Goal: Task Accomplishment & Management: Manage account settings

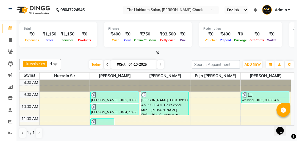
scroll to position [48, 0]
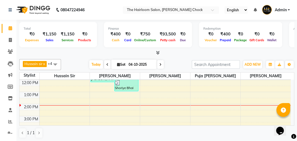
click at [160, 91] on div "8:00 AM 9:00 AM 10:00 AM 11:00 AM 12:00 PM 1:00 PM 2:00 PM 3:00 PM 4:00 PM 5:00…" at bounding box center [156, 128] width 272 height 193
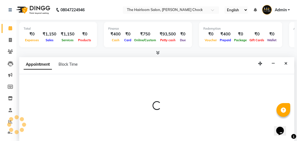
scroll to position [0, 0]
select select "41757"
select select "tentative"
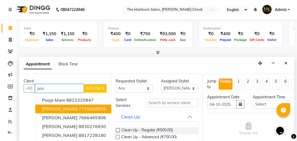
click at [79, 109] on ngb-highlight "7720008855" at bounding box center [93, 109] width 28 height 6
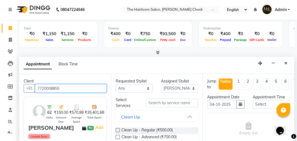
type input "7720008855"
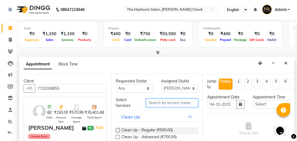
click at [164, 101] on input "text" at bounding box center [172, 103] width 52 height 9
type input "a"
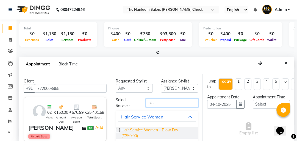
type input "blo"
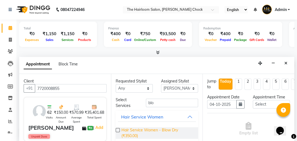
click at [140, 129] on span "Hair Service Women - Blow Dry (₹350.00)" at bounding box center [158, 133] width 73 height 12
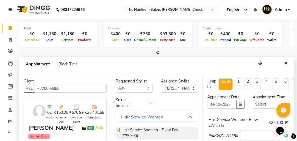
checkbox input "false"
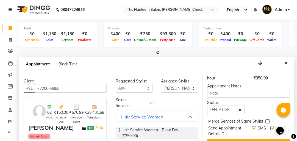
scroll to position [97, 0]
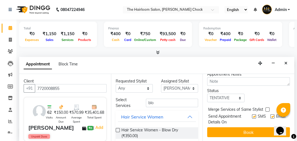
click at [252, 114] on label at bounding box center [254, 116] width 4 height 4
click at [252, 115] on input "checkbox" at bounding box center [254, 117] width 4 height 4
checkbox input "false"
click at [271, 114] on label at bounding box center [273, 116] width 4 height 4
click at [271, 115] on input "checkbox" at bounding box center [273, 117] width 4 height 4
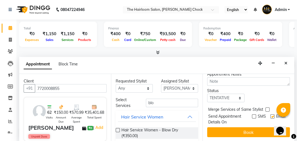
checkbox input "false"
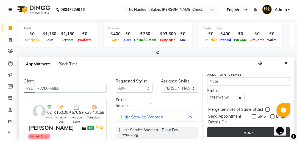
click at [249, 127] on button "Book" at bounding box center [248, 132] width 83 height 10
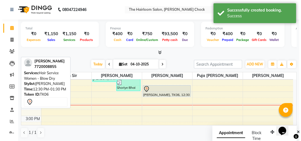
scroll to position [0, 0]
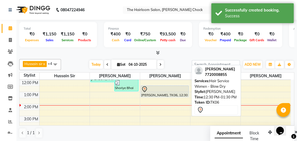
click at [169, 94] on div "[PERSON_NAME], TK06, 12:30 PM-01:30 PM, Hair Service Women - Blow Dry" at bounding box center [165, 91] width 48 height 11
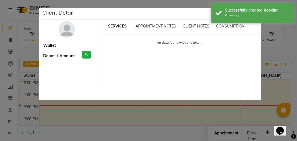
select select "7"
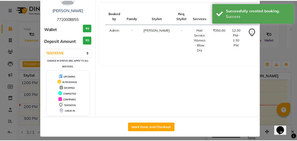
scroll to position [36, 0]
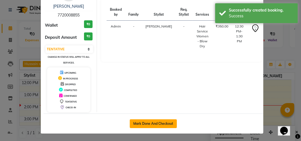
click at [153, 124] on button "Mark Done And Checkout" at bounding box center [153, 123] width 47 height 9
select select "service"
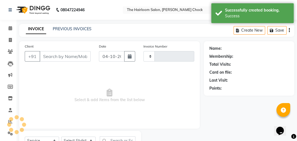
type input "4069"
select select "5926"
type input "7720008855"
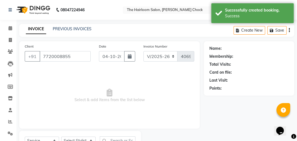
select select "41757"
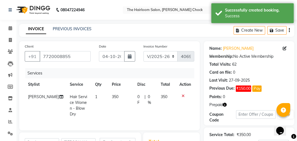
click at [116, 96] on td "350" at bounding box center [122, 106] width 26 height 30
select select "41757"
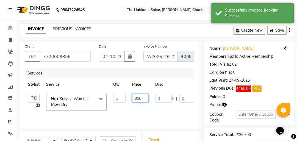
click at [143, 97] on input "350" at bounding box center [140, 98] width 17 height 9
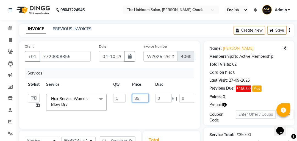
type input "3"
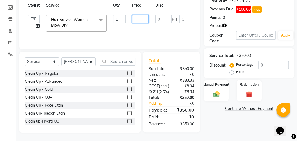
scroll to position [66, 0]
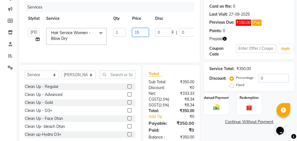
type input "150"
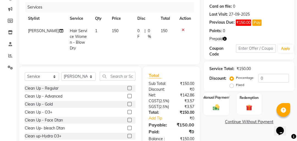
click at [213, 102] on div "Manual Payment" at bounding box center [217, 104] width 26 height 23
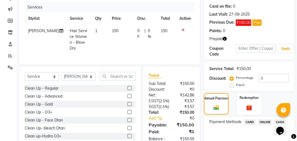
scroll to position [94, 0]
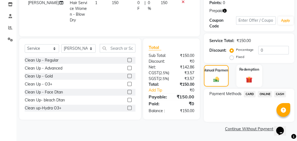
click at [247, 83] on img at bounding box center [249, 79] width 11 height 8
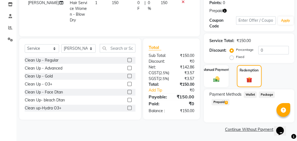
click at [221, 103] on span "Prepaid 3" at bounding box center [221, 102] width 18 height 6
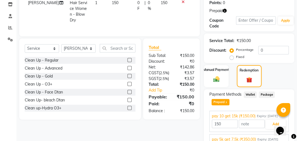
scroll to position [132, 0]
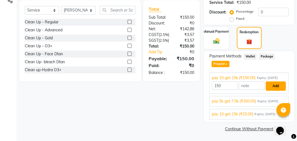
click at [275, 86] on button "Add" at bounding box center [276, 85] width 20 height 9
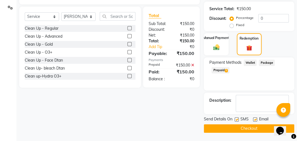
scroll to position [125, 0]
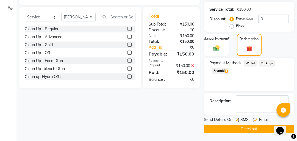
click at [237, 119] on label at bounding box center [237, 120] width 4 height 4
click at [237, 119] on input "checkbox" at bounding box center [237, 121] width 4 height 4
checkbox input "false"
click at [255, 120] on label at bounding box center [255, 120] width 4 height 4
click at [255, 120] on input "checkbox" at bounding box center [255, 121] width 4 height 4
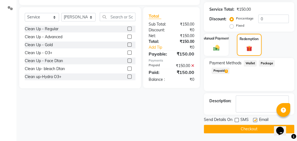
checkbox input "false"
click at [251, 126] on button "Checkout" at bounding box center [249, 129] width 91 height 9
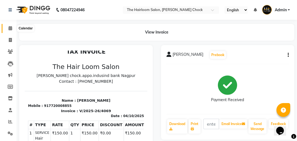
click at [10, 30] on icon at bounding box center [11, 28] width 4 height 4
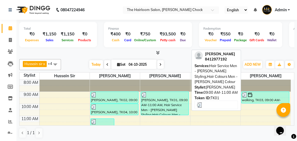
click at [162, 101] on div "[PERSON_NAME], TK01, 09:00 AM-11:00 AM, Hair Service Men - [PERSON_NAME] Stylin…" at bounding box center [165, 103] width 48 height 23
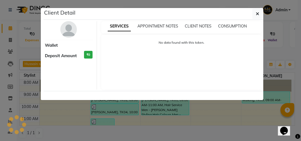
select select "3"
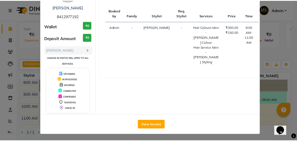
scroll to position [36, 0]
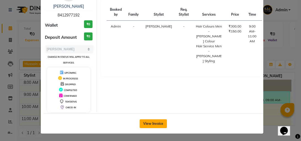
click at [150, 123] on button "View Invoice" at bounding box center [153, 123] width 27 height 9
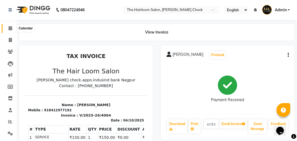
click at [9, 30] on icon at bounding box center [11, 28] width 4 height 4
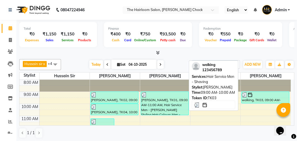
click at [256, 98] on div "walking, TK03, 09:00 AM-10:00 AM, Hair Service Men - Shaving" at bounding box center [266, 97] width 48 height 11
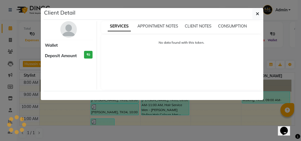
select select "3"
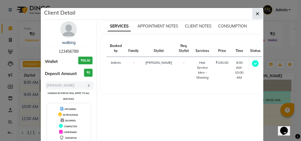
click at [253, 13] on button "button" at bounding box center [257, 14] width 10 height 10
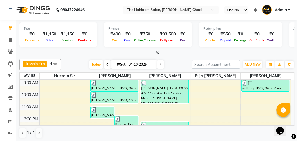
scroll to position [22, 0]
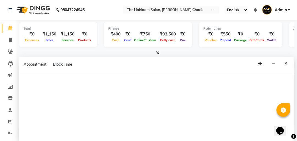
select select "41756"
select select "tentative"
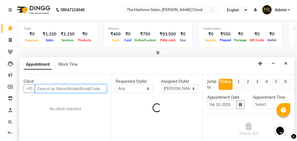
scroll to position [0, 0]
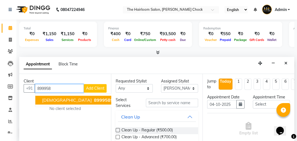
click at [93, 102] on ngb-highlight "899958 9715" at bounding box center [107, 100] width 29 height 6
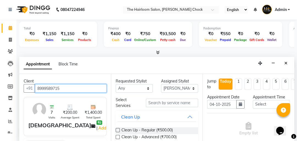
type input "8999589715"
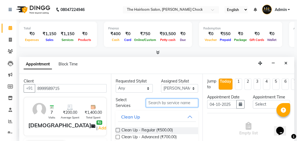
click at [152, 104] on input "text" at bounding box center [172, 103] width 52 height 9
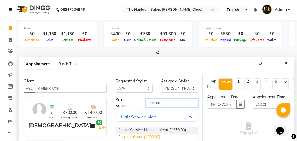
type input "hair cu"
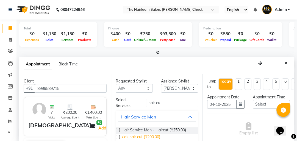
click at [147, 136] on span "kids hair cut (₹200.00)" at bounding box center [141, 137] width 39 height 7
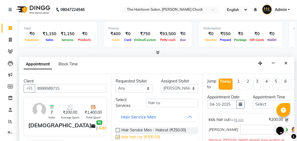
checkbox input "false"
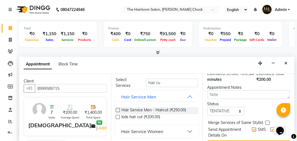
scroll to position [88, 0]
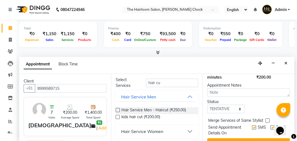
click at [252, 127] on label at bounding box center [254, 127] width 4 height 4
click at [252, 127] on input "checkbox" at bounding box center [254, 128] width 4 height 4
checkbox input "false"
click at [271, 128] on label at bounding box center [273, 127] width 4 height 4
click at [271, 128] on input "checkbox" at bounding box center [273, 128] width 4 height 4
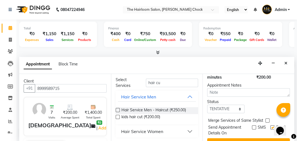
checkbox input "false"
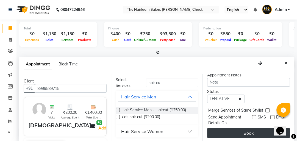
scroll to position [103, 0]
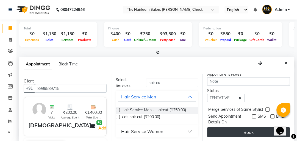
click at [251, 128] on button "Book" at bounding box center [248, 132] width 83 height 10
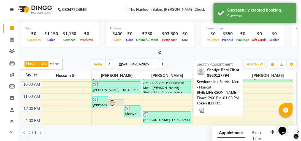
scroll to position [0, 0]
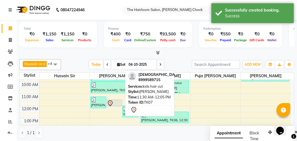
click at [115, 102] on div at bounding box center [114, 103] width 15 height 7
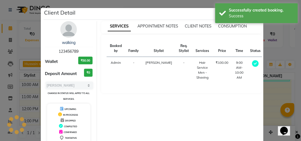
select select "7"
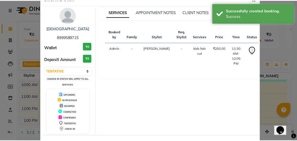
scroll to position [36, 0]
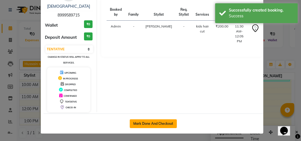
click at [146, 121] on button "Mark Done And Checkout" at bounding box center [153, 123] width 47 height 9
select select "service"
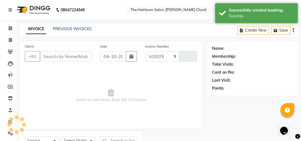
select select "5926"
type input "4070"
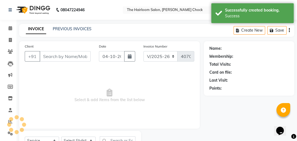
type input "8999589715"
select select "41756"
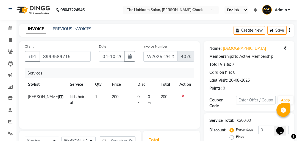
scroll to position [44, 0]
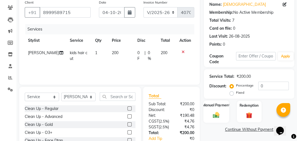
click at [217, 113] on img at bounding box center [216, 114] width 11 height 7
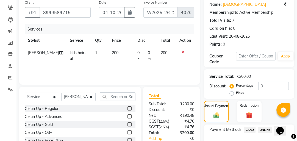
click at [262, 129] on span "ONLINE" at bounding box center [265, 130] width 14 height 6
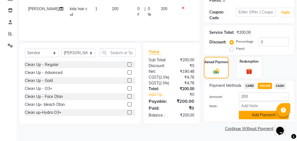
click at [260, 118] on button "Add Payment" at bounding box center [264, 115] width 50 height 9
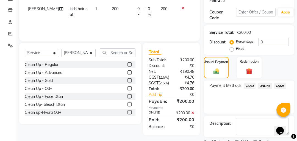
scroll to position [111, 0]
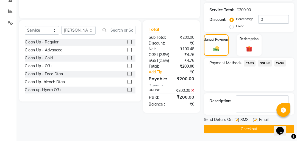
click at [255, 118] on label at bounding box center [255, 120] width 4 height 4
click at [255, 119] on input "checkbox" at bounding box center [255, 121] width 4 height 4
checkbox input "false"
click at [237, 119] on label at bounding box center [237, 120] width 4 height 4
click at [237, 119] on input "checkbox" at bounding box center [237, 121] width 4 height 4
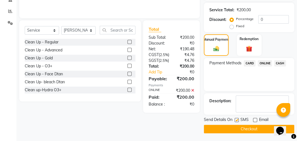
checkbox input "false"
click at [241, 125] on button "Checkout" at bounding box center [249, 129] width 91 height 9
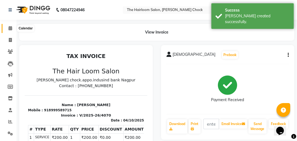
click at [10, 31] on span at bounding box center [11, 28] width 10 height 6
